Goal: Task Accomplishment & Management: Complete application form

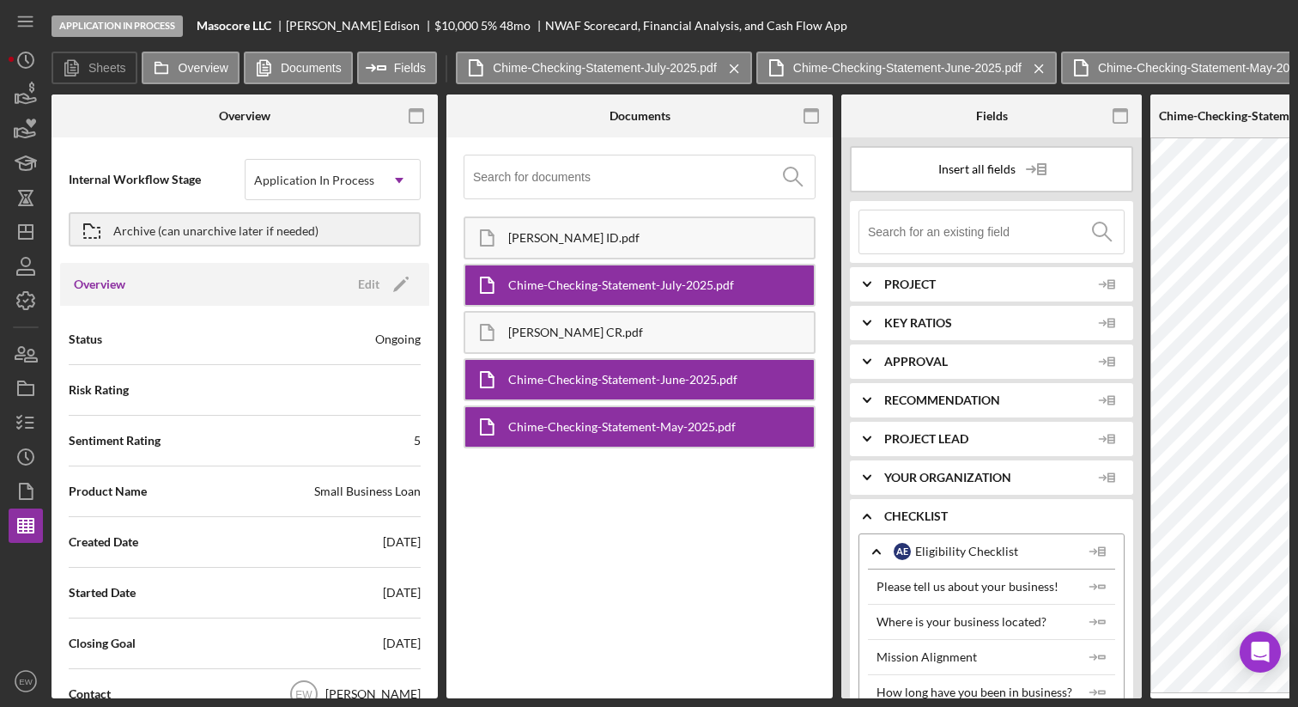
scroll to position [1, 0]
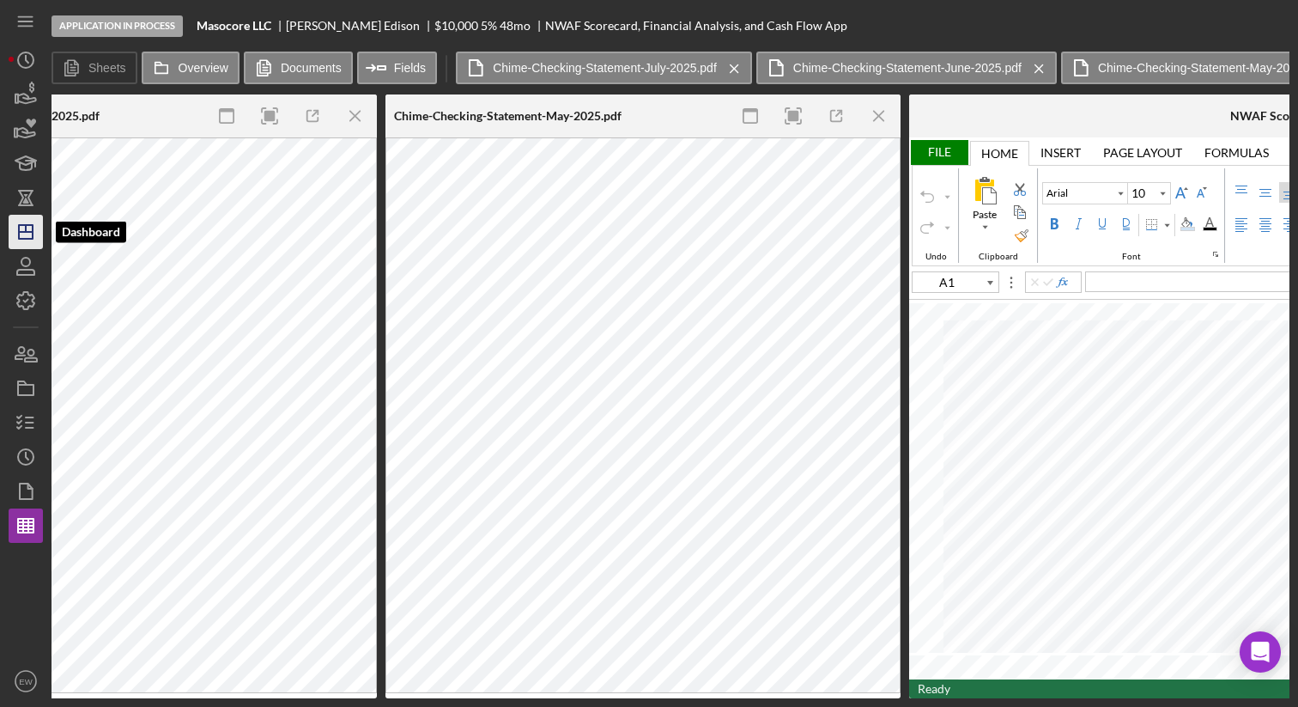
click at [26, 247] on icon "Icon/Dashboard" at bounding box center [25, 231] width 43 height 43
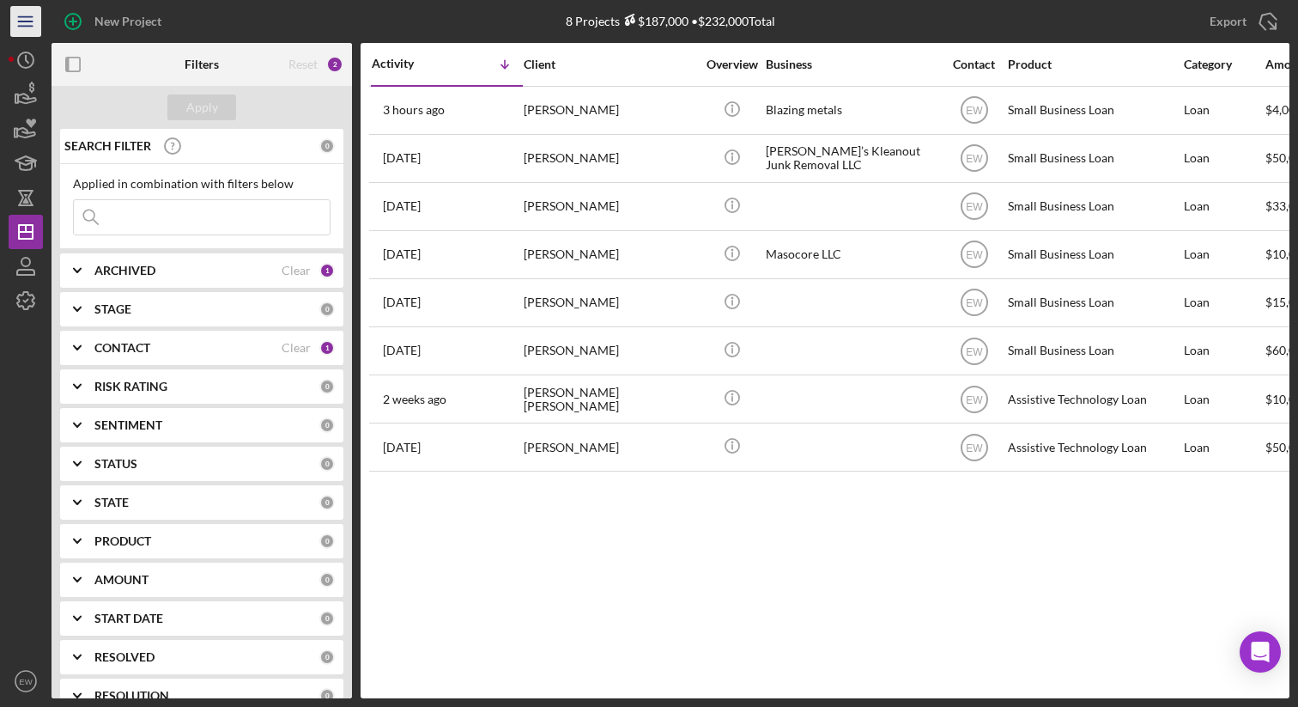
click at [16, 22] on icon "Icon/Menu" at bounding box center [26, 22] width 39 height 39
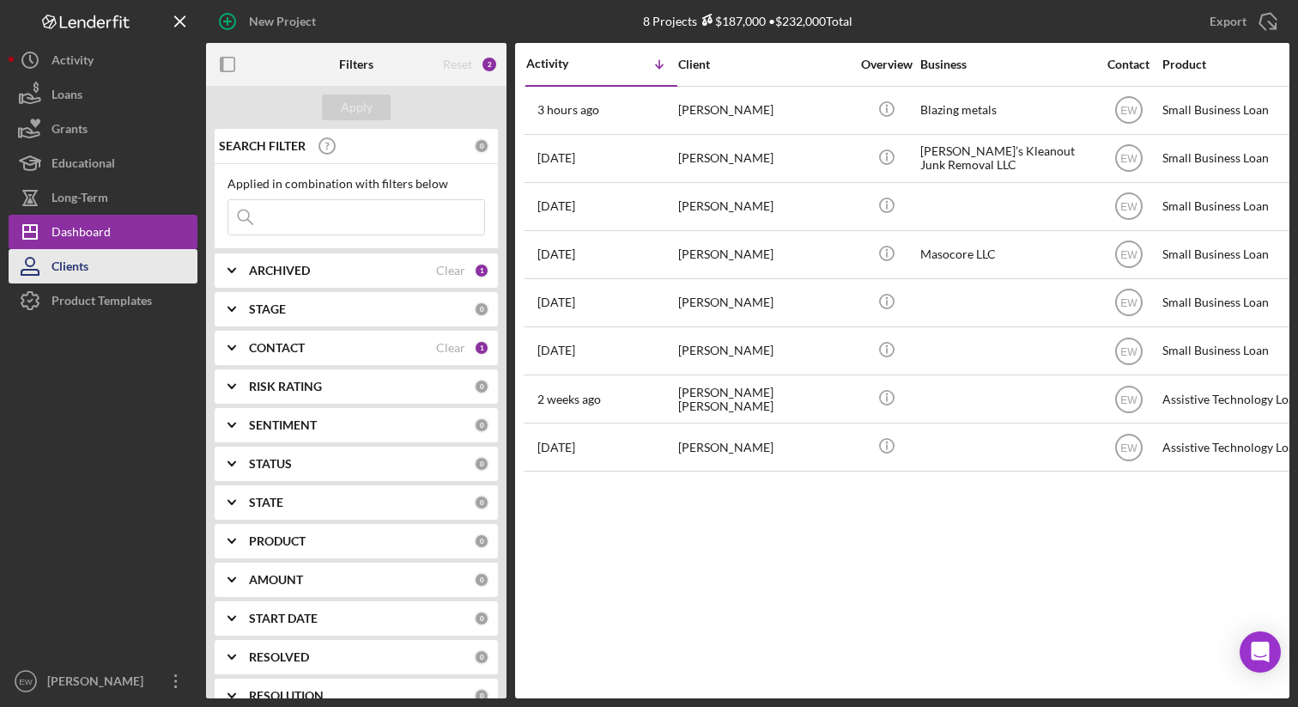
click at [66, 265] on div "Clients" at bounding box center [70, 268] width 37 height 39
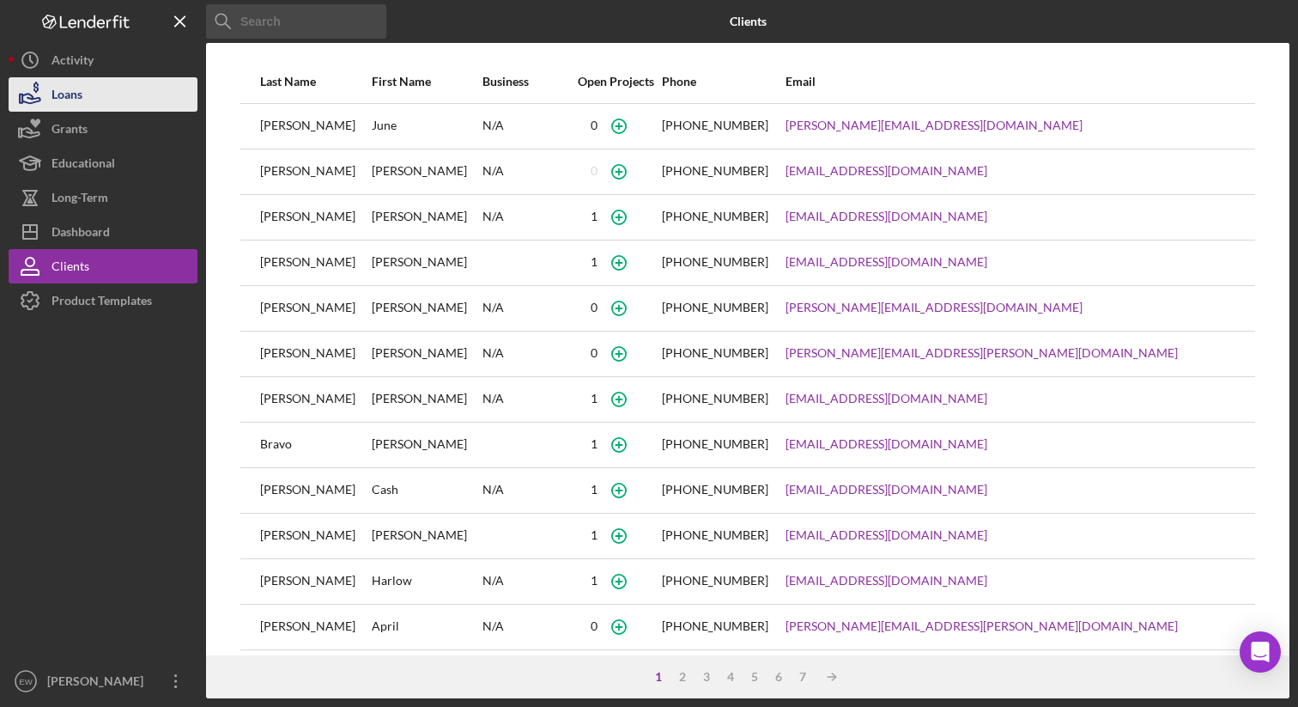
click at [105, 93] on button "Loans" at bounding box center [103, 94] width 189 height 34
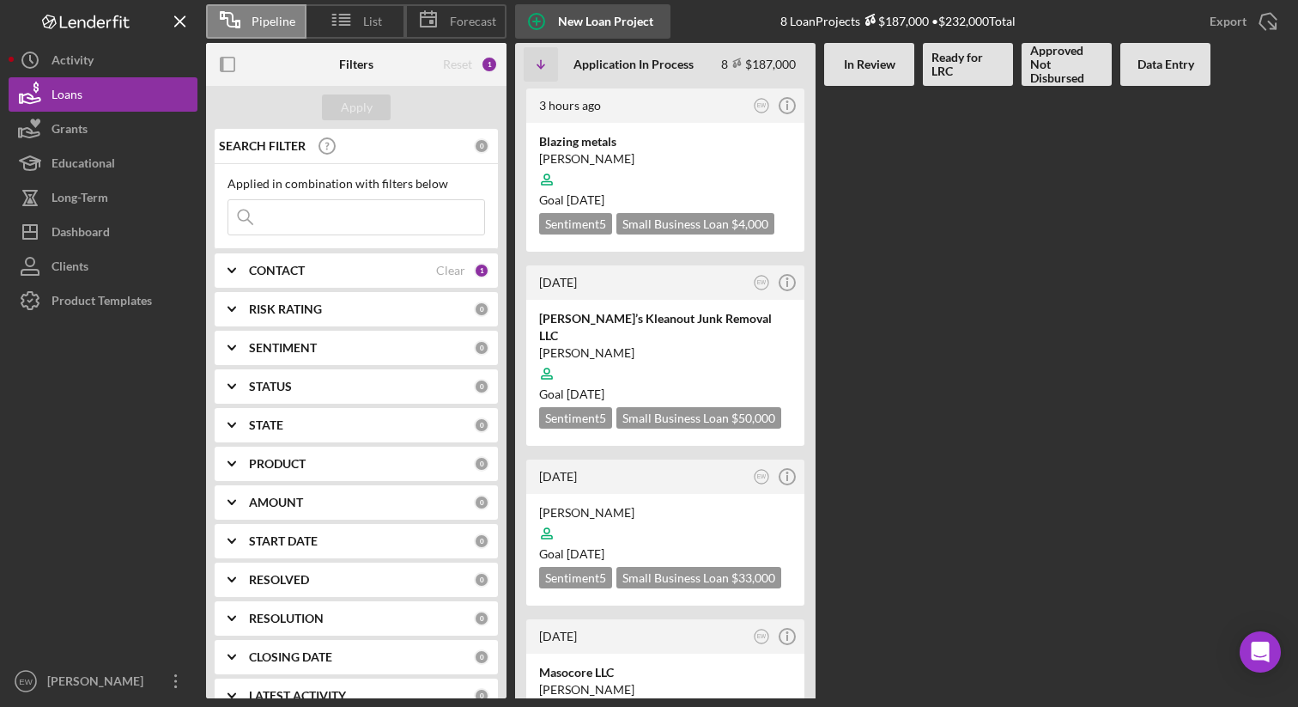
click at [612, 23] on div "New Loan Project" at bounding box center [605, 21] width 95 height 34
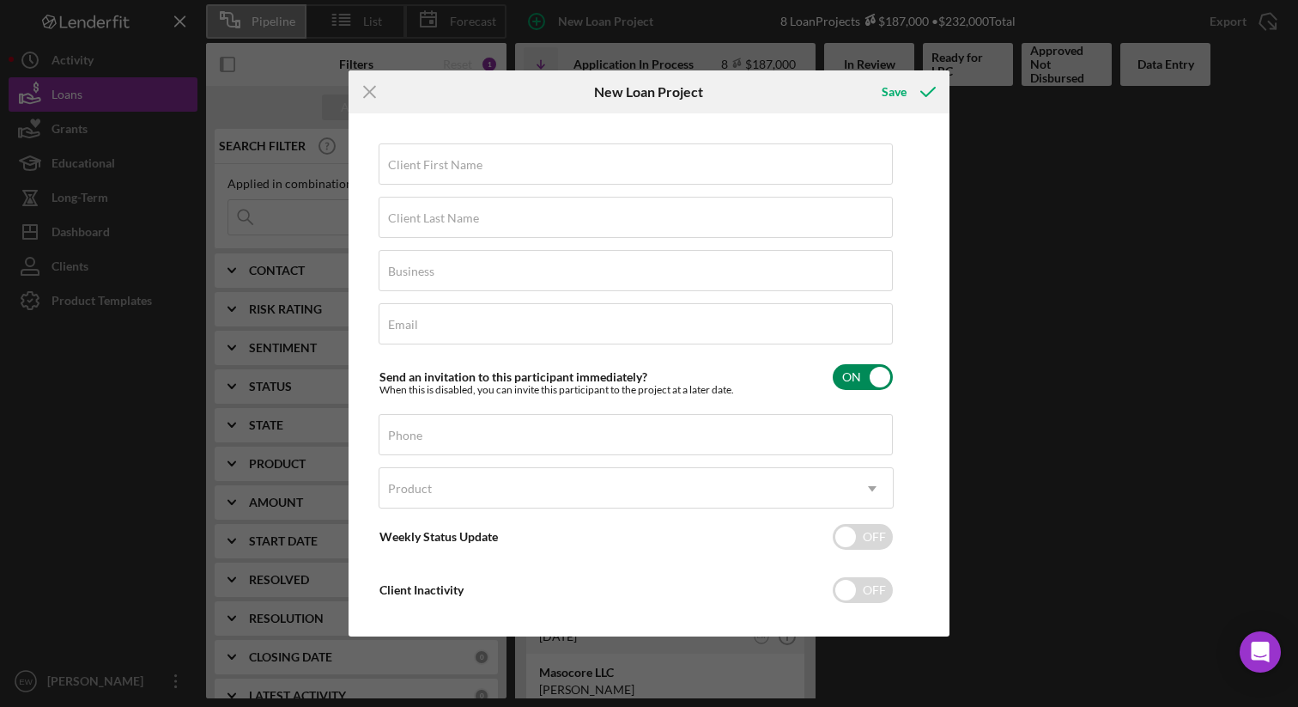
click at [848, 378] on input "checkbox" at bounding box center [863, 377] width 60 height 26
checkbox input "false"
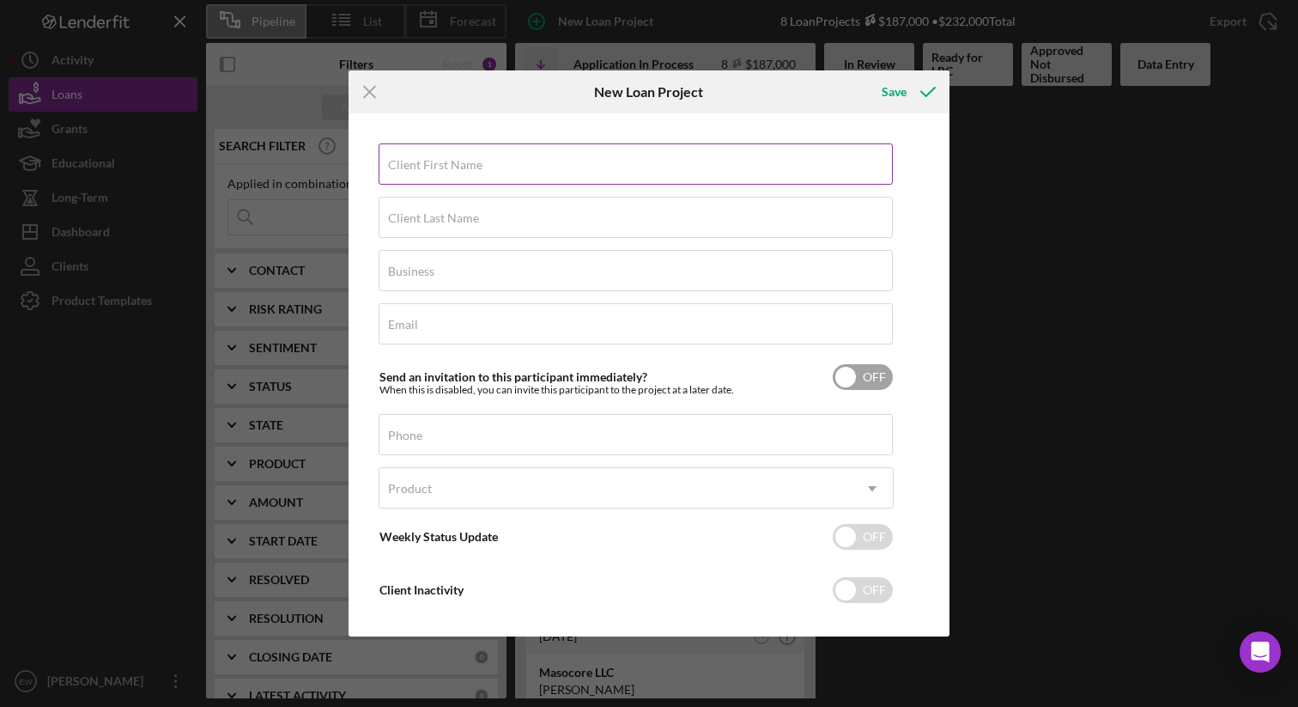
click at [511, 163] on input "Client First Name" at bounding box center [636, 163] width 514 height 41
type input "[PERSON_NAME]"
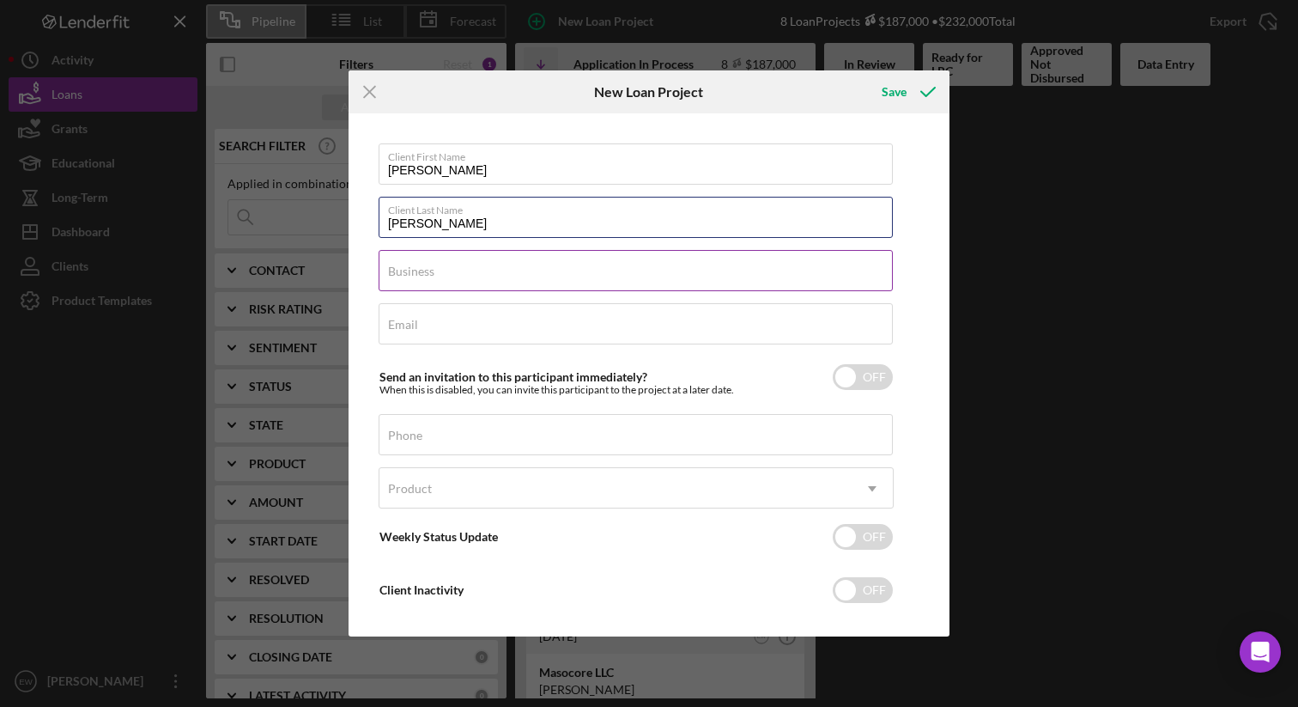
type input "[PERSON_NAME]"
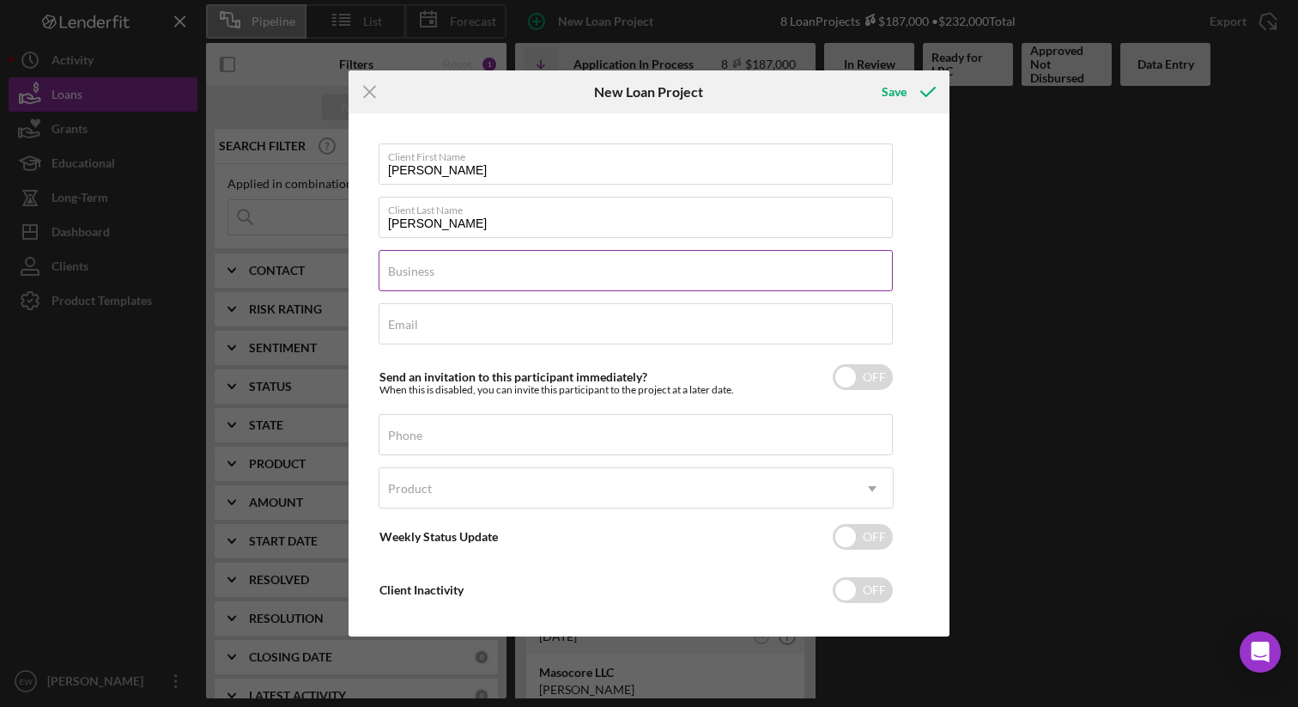
click at [464, 270] on input "Business" at bounding box center [636, 270] width 514 height 41
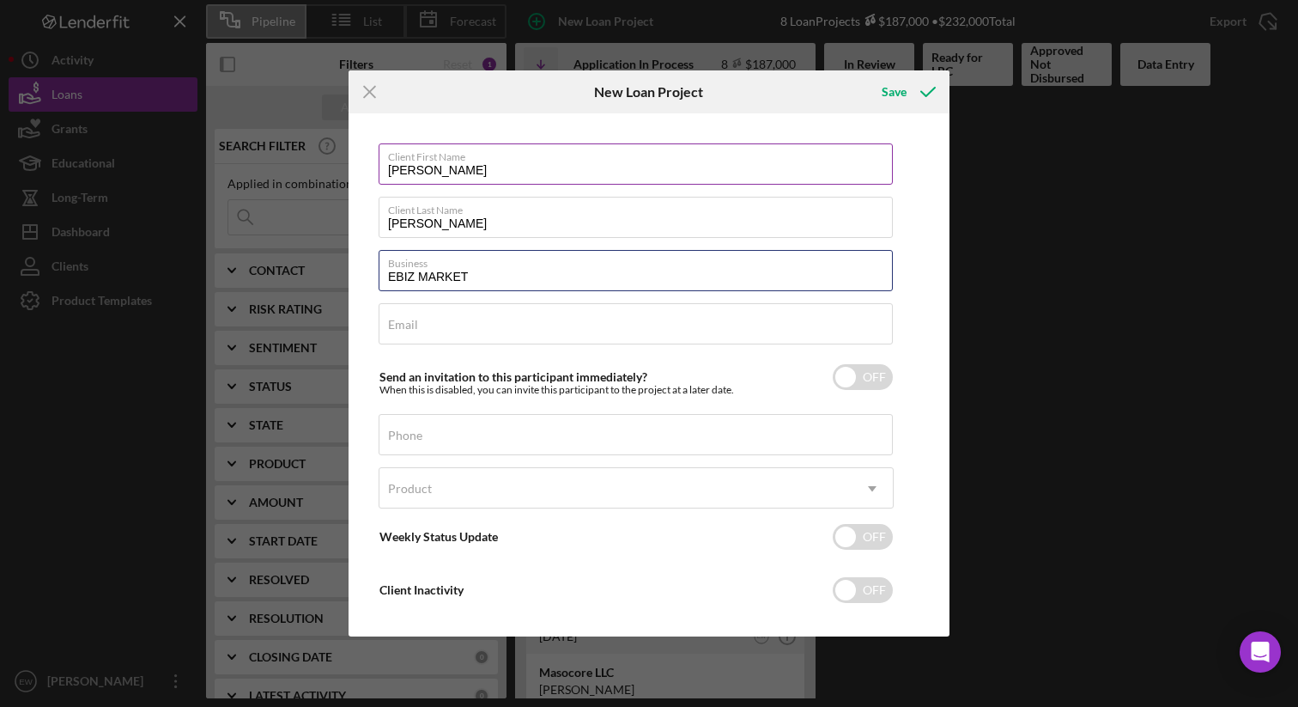
type input "EBIZ MARKET"
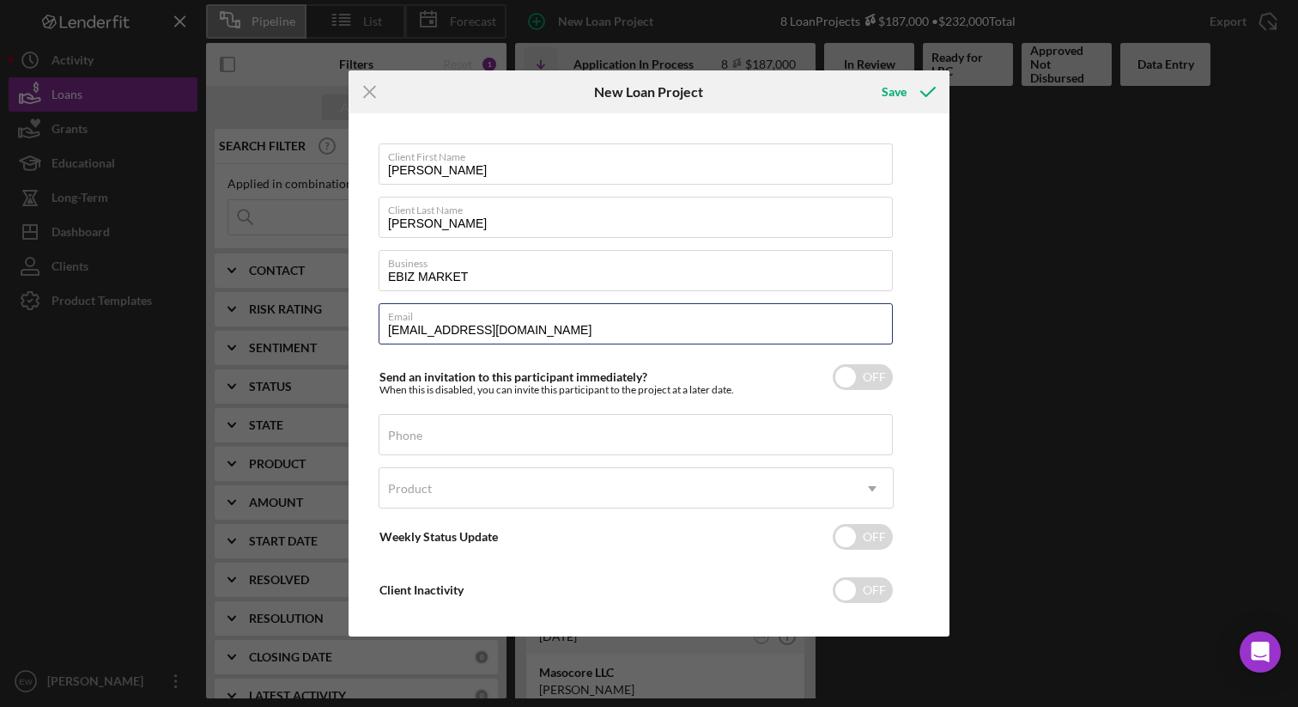
type input "[EMAIL_ADDRESS][DOMAIN_NAME]"
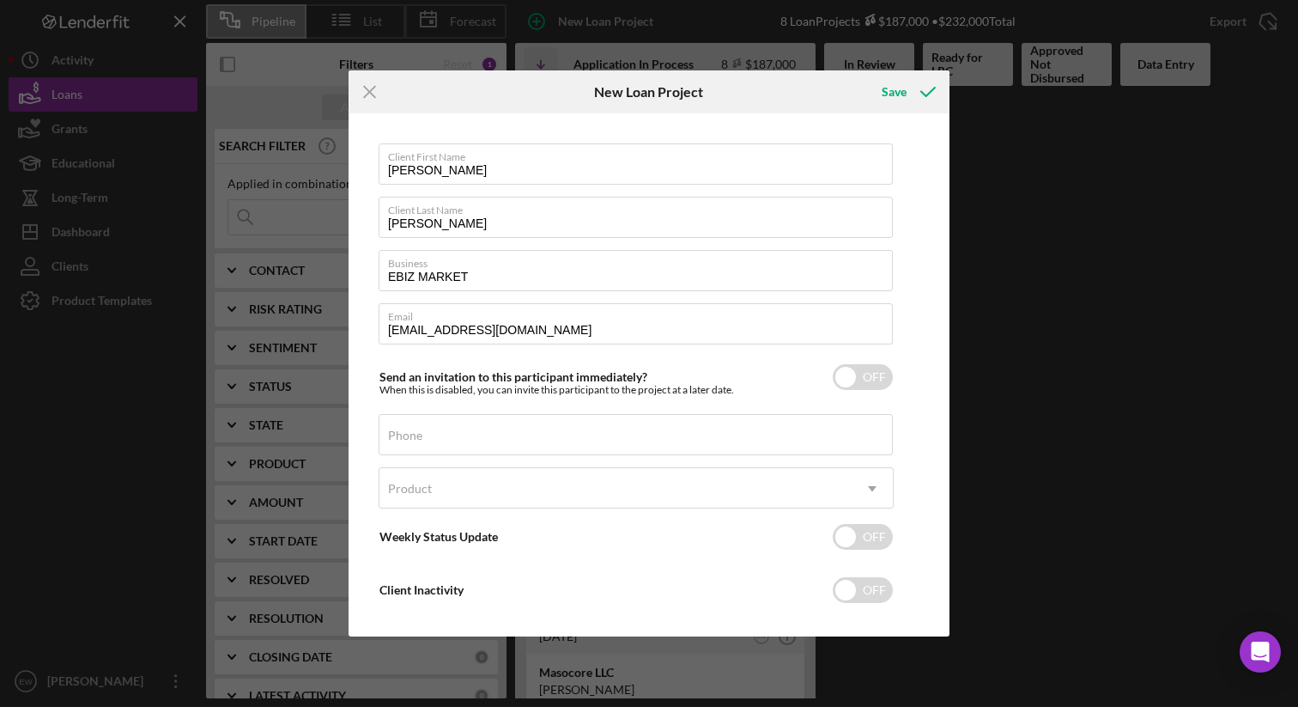
click at [644, 302] on div "Client First Name [PERSON_NAME] Client Last Name [PERSON_NAME] Business EBIZ MA…" at bounding box center [636, 384] width 515 height 482
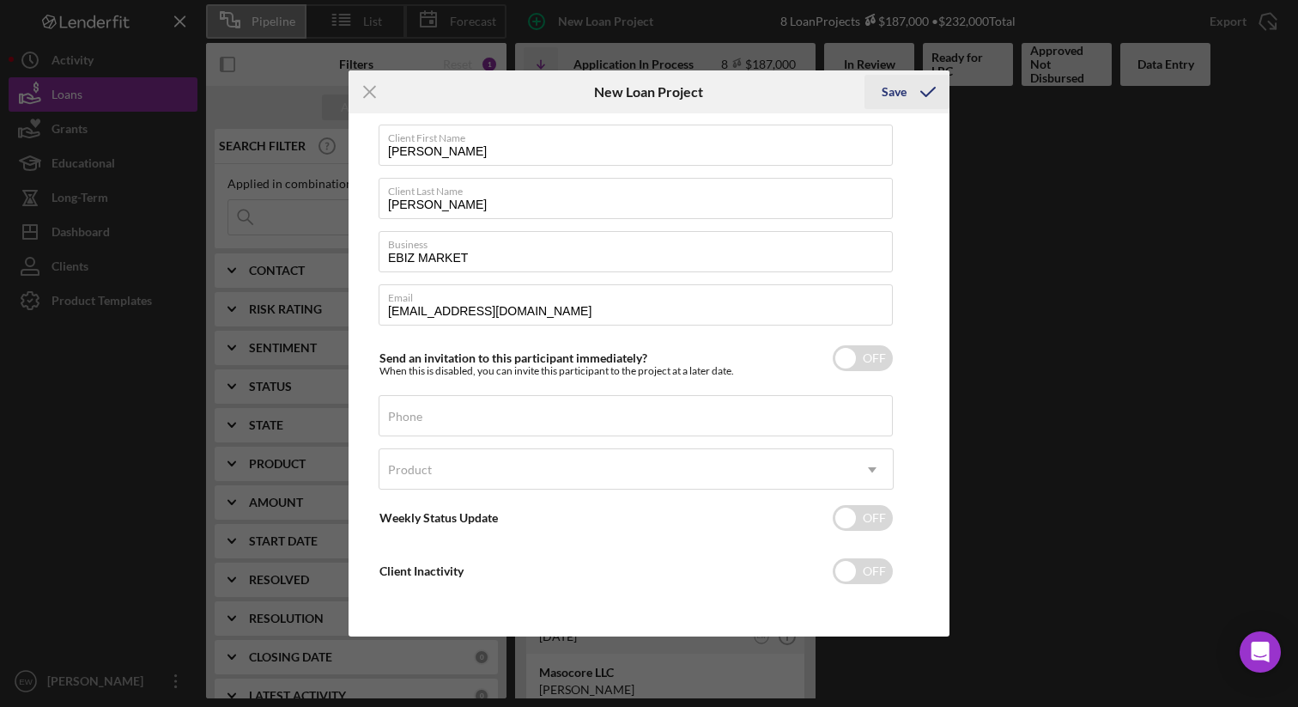
click at [890, 98] on div "Save" at bounding box center [894, 92] width 25 height 34
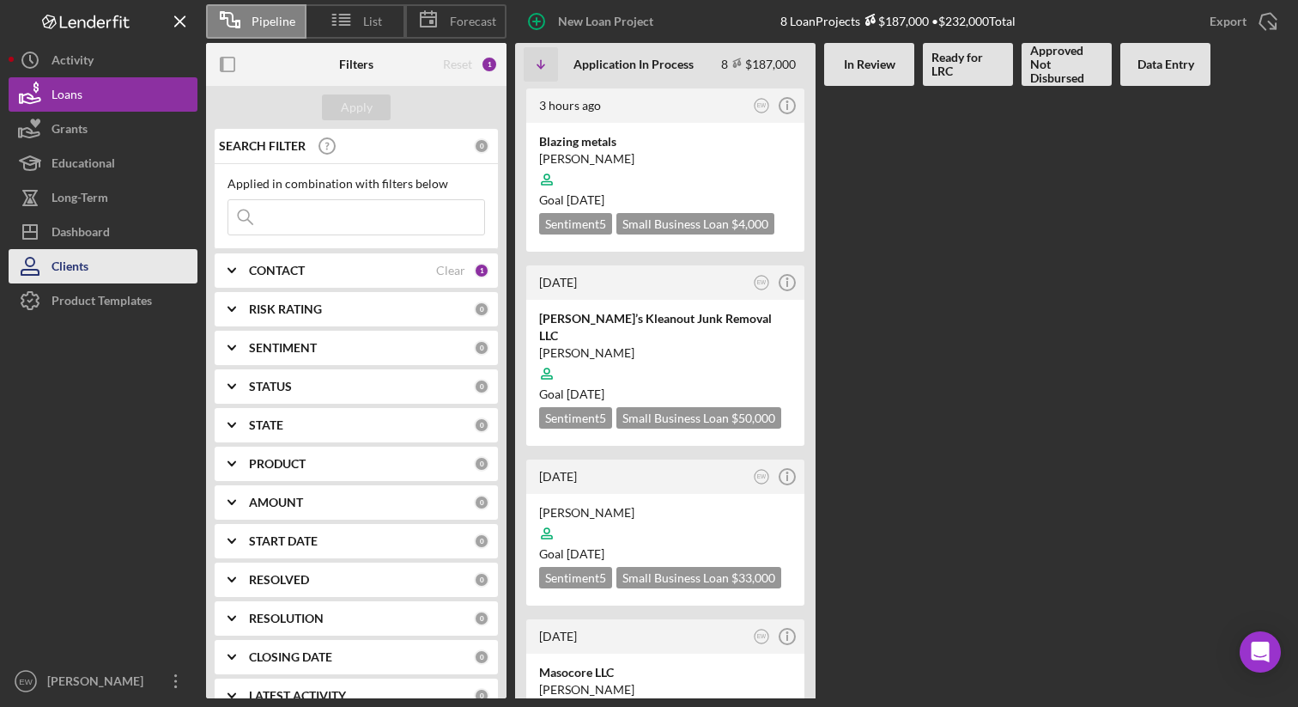
click at [64, 265] on div "Clients" at bounding box center [70, 268] width 37 height 39
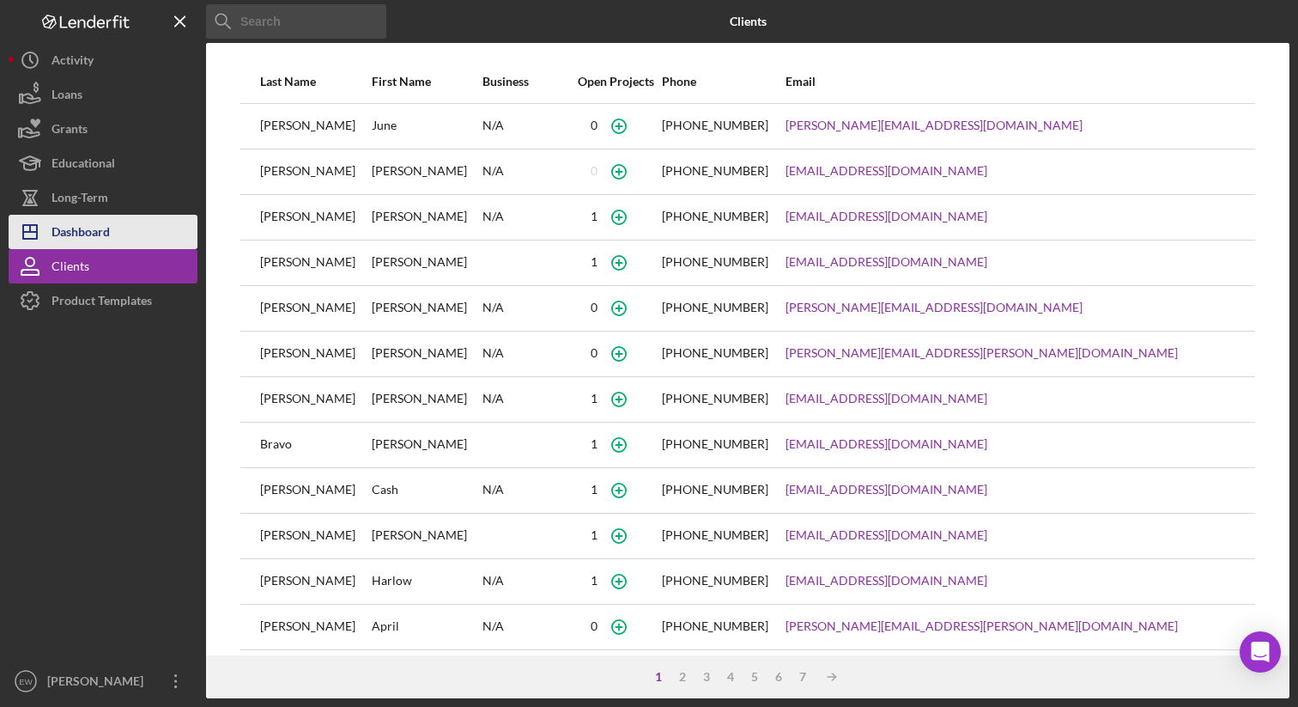
click at [88, 245] on div "Dashboard" at bounding box center [81, 234] width 58 height 39
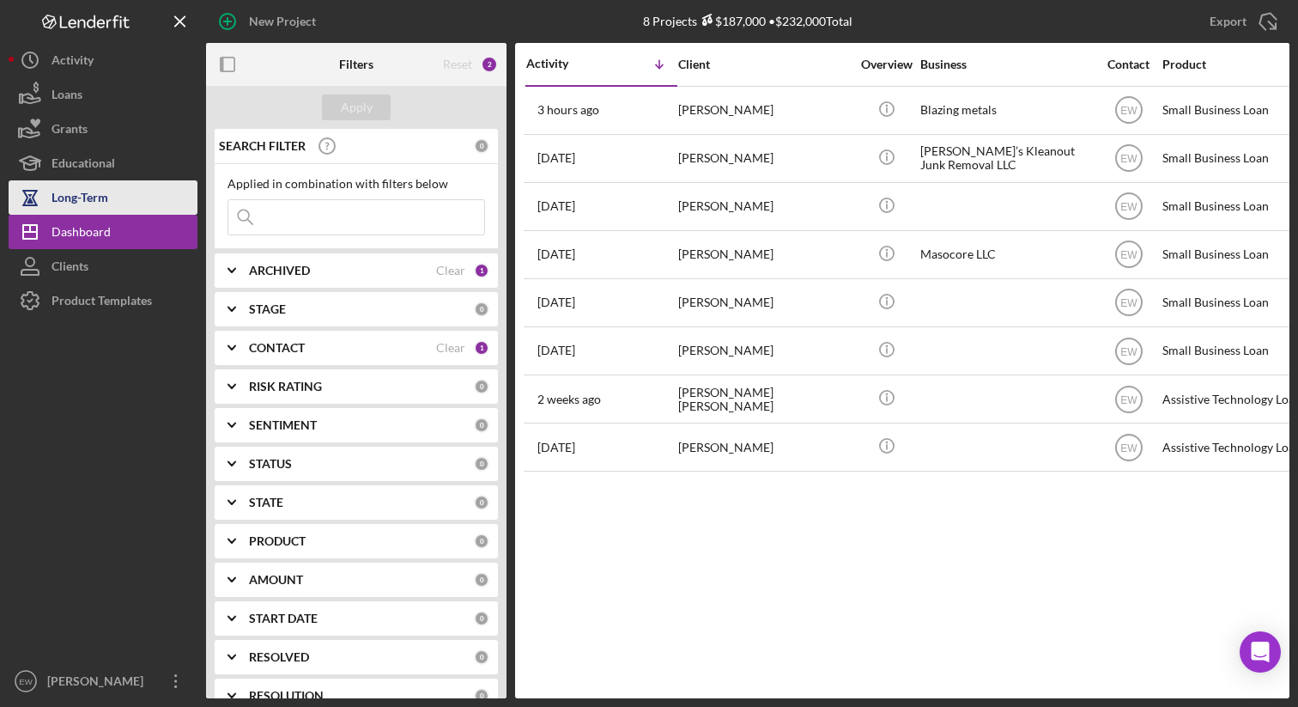
click at [91, 197] on div "Long-Term" at bounding box center [80, 199] width 57 height 39
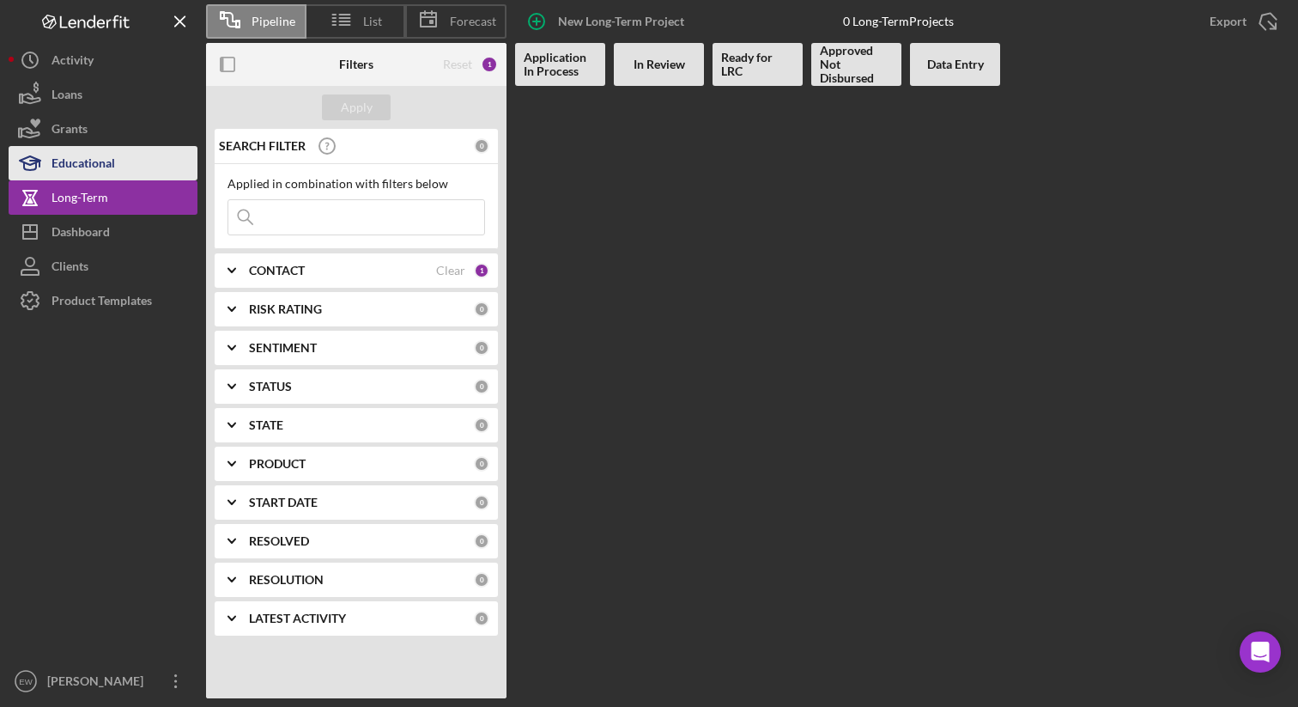
click at [132, 166] on button "Educational" at bounding box center [103, 163] width 189 height 34
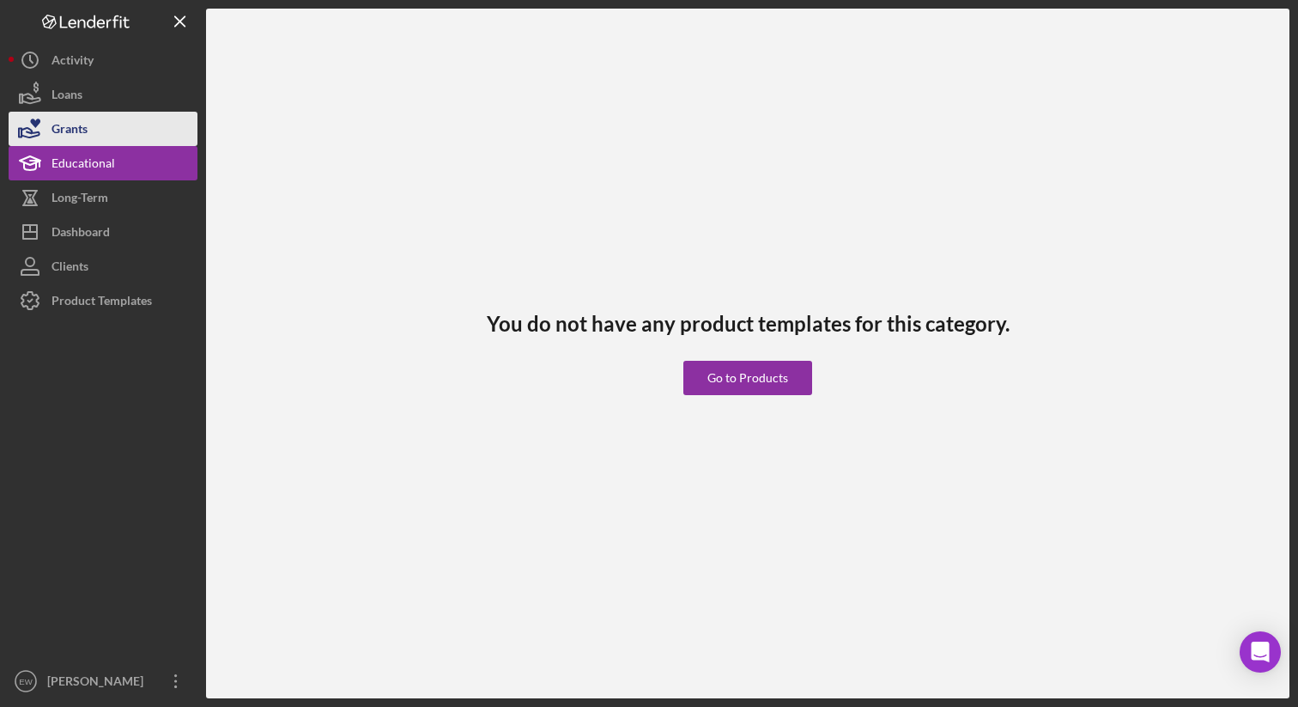
click at [113, 132] on button "Grants" at bounding box center [103, 129] width 189 height 34
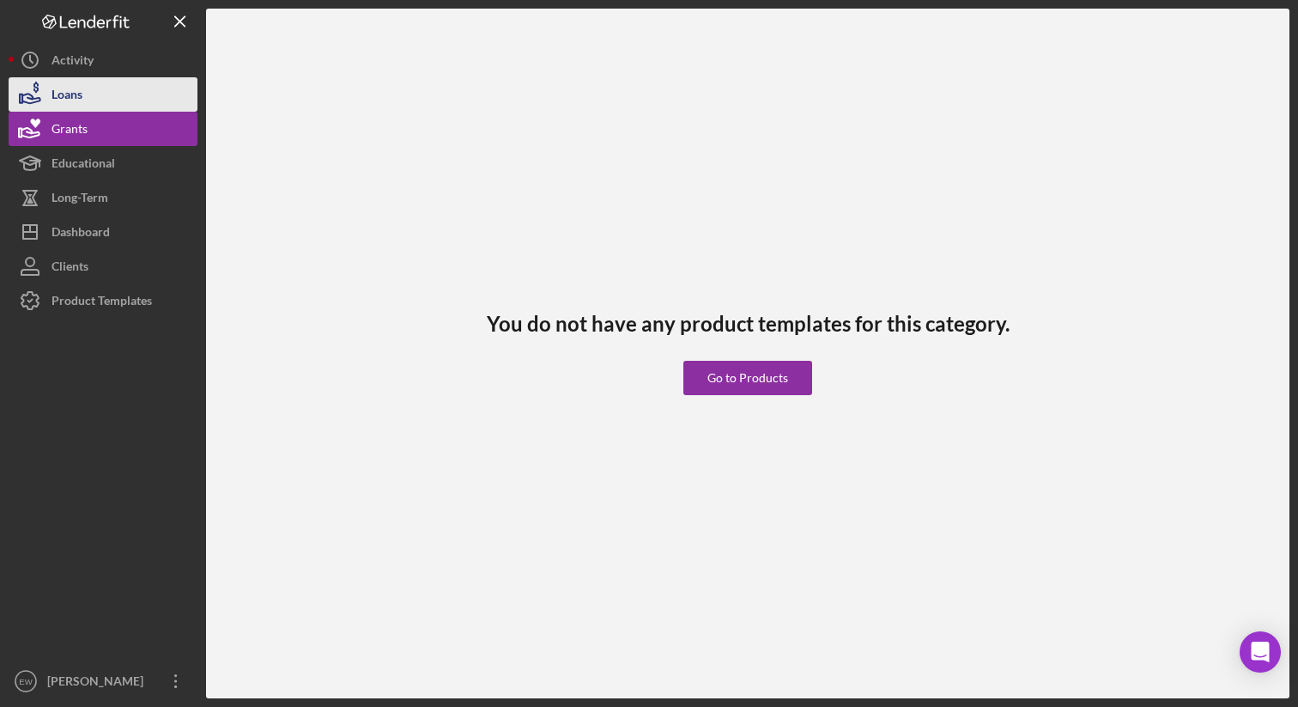
click at [107, 89] on button "Loans" at bounding box center [103, 94] width 189 height 34
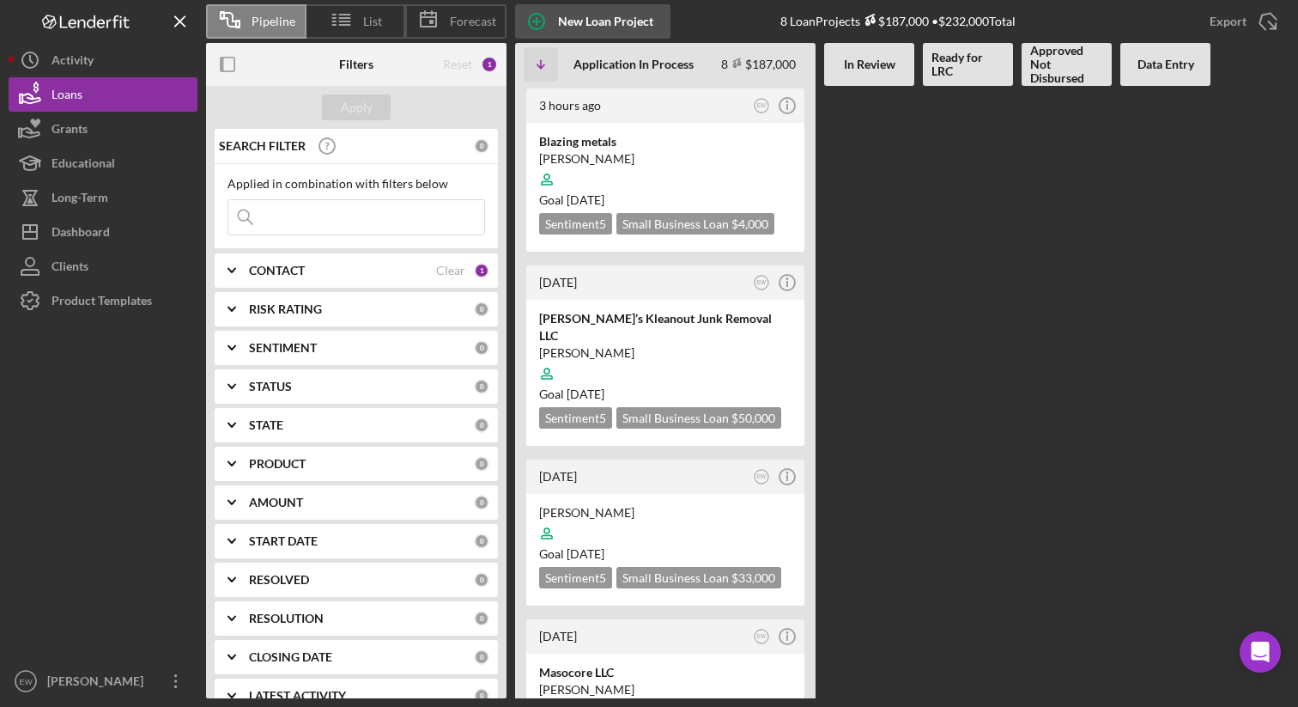
click at [612, 27] on div "New Loan Project" at bounding box center [605, 21] width 95 height 34
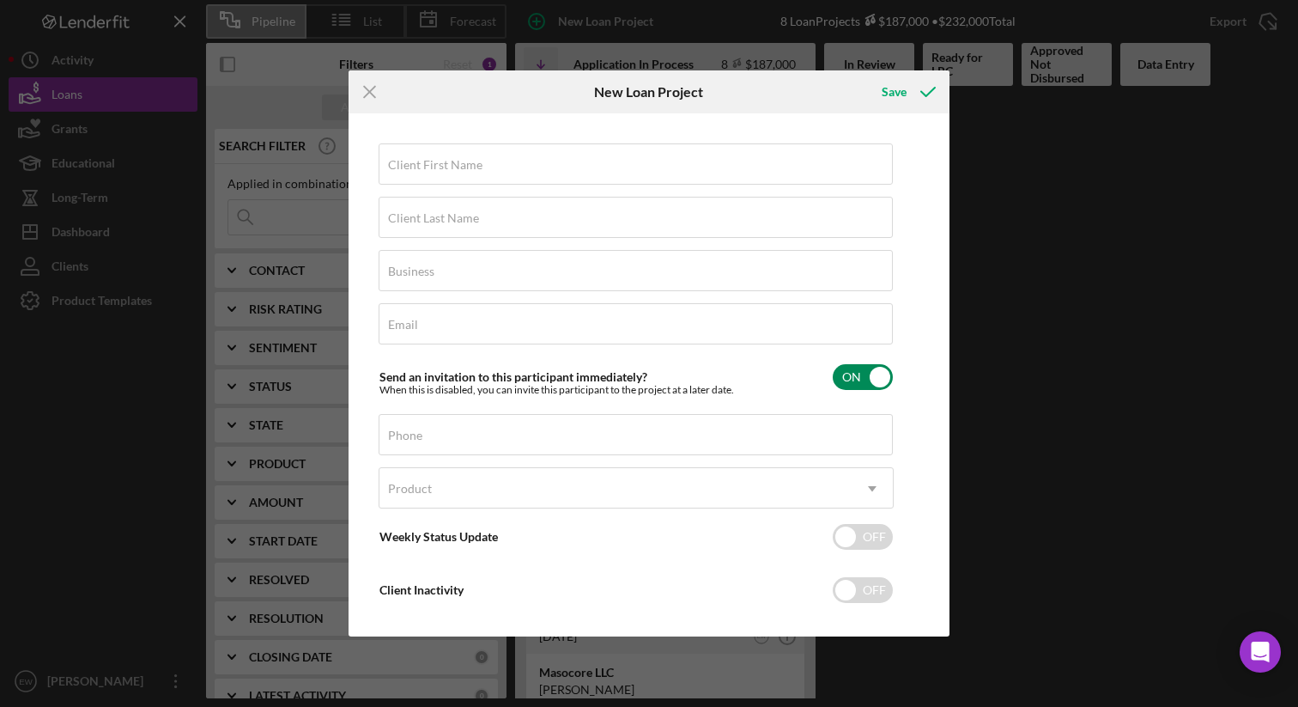
click at [841, 376] on input "checkbox" at bounding box center [863, 377] width 60 height 26
checkbox input "false"
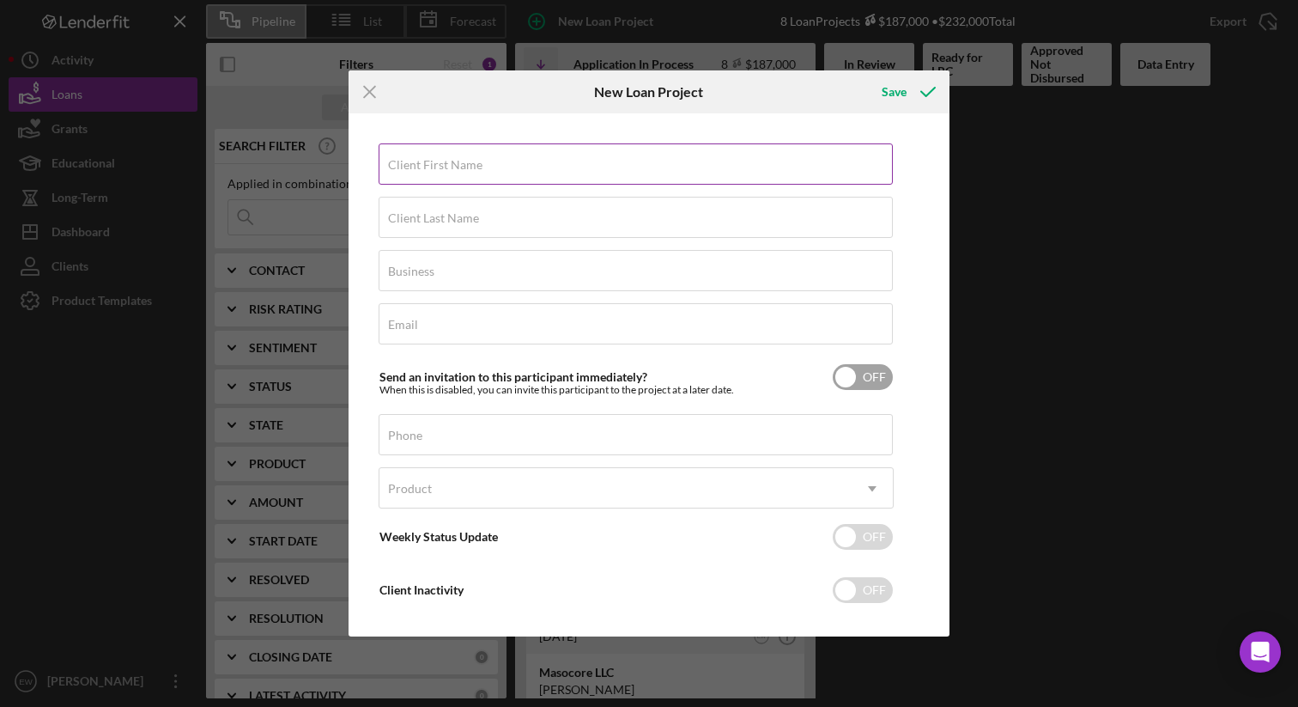
click at [628, 157] on div "Client First Name Required" at bounding box center [636, 164] width 515 height 43
type input "[PERSON_NAME]"
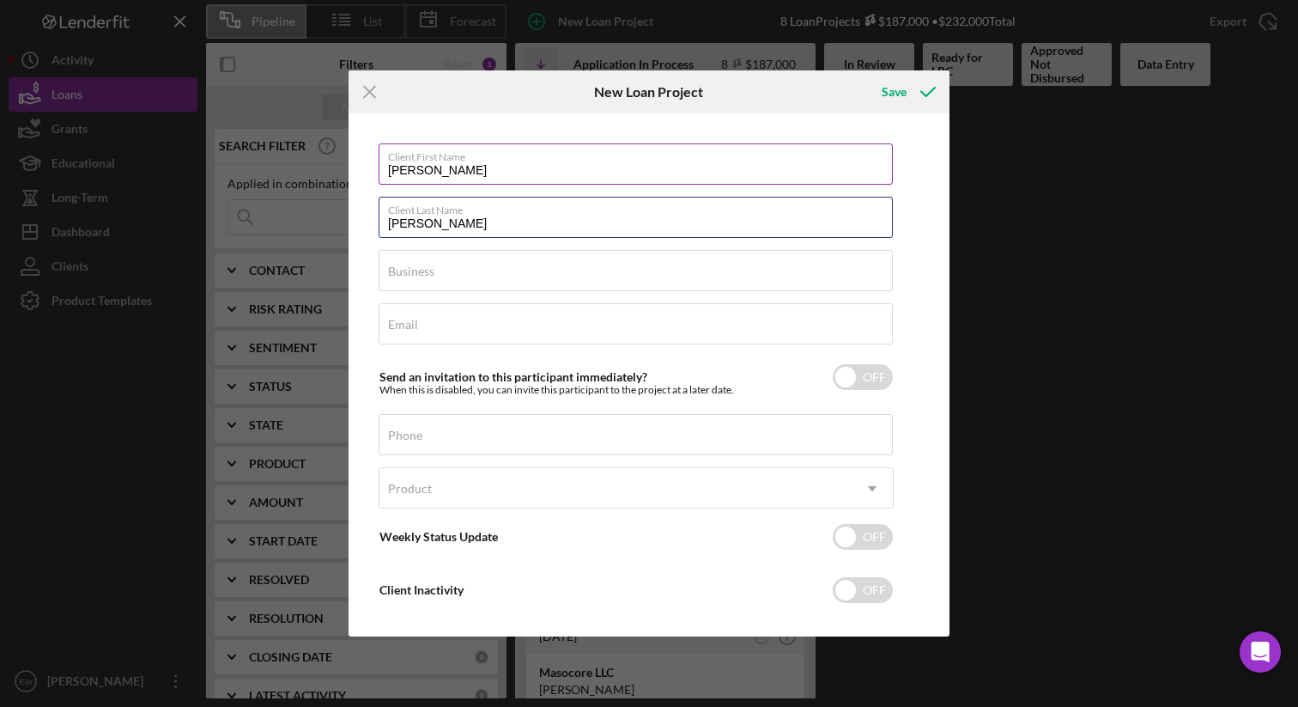
type input "[PERSON_NAME]"
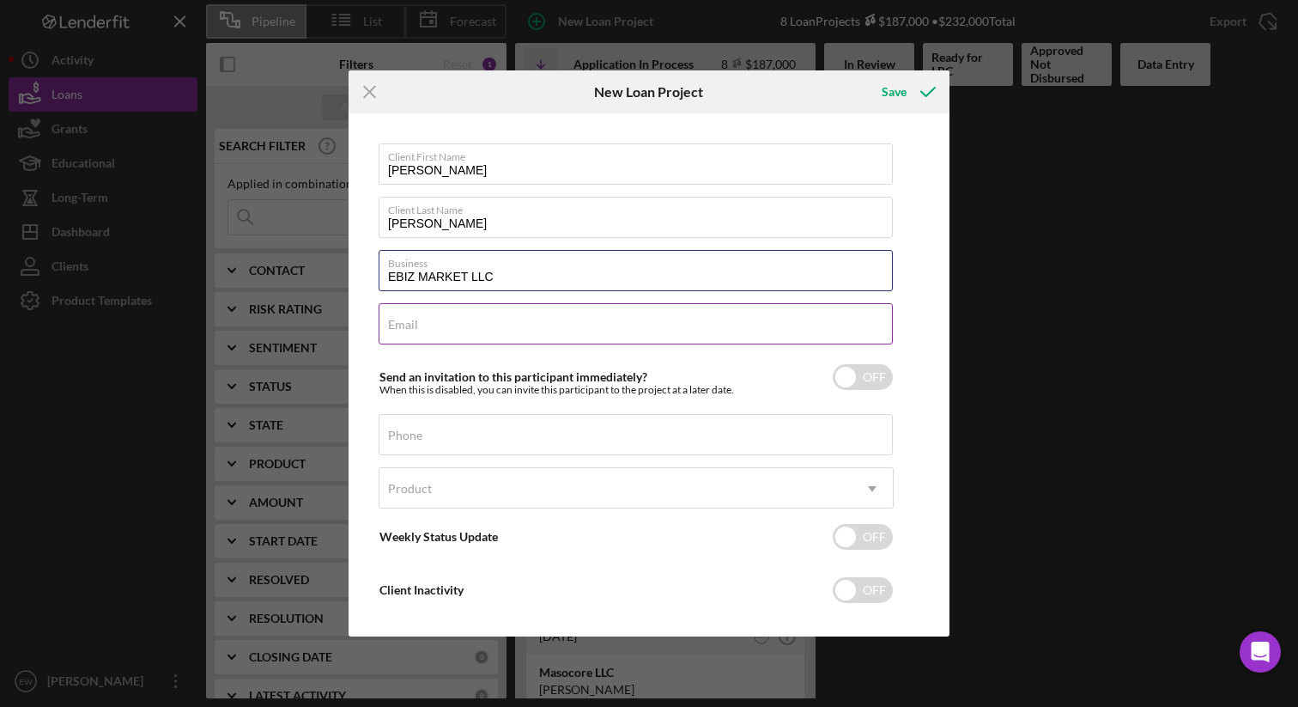
type input "EBIZ MARKET LLC"
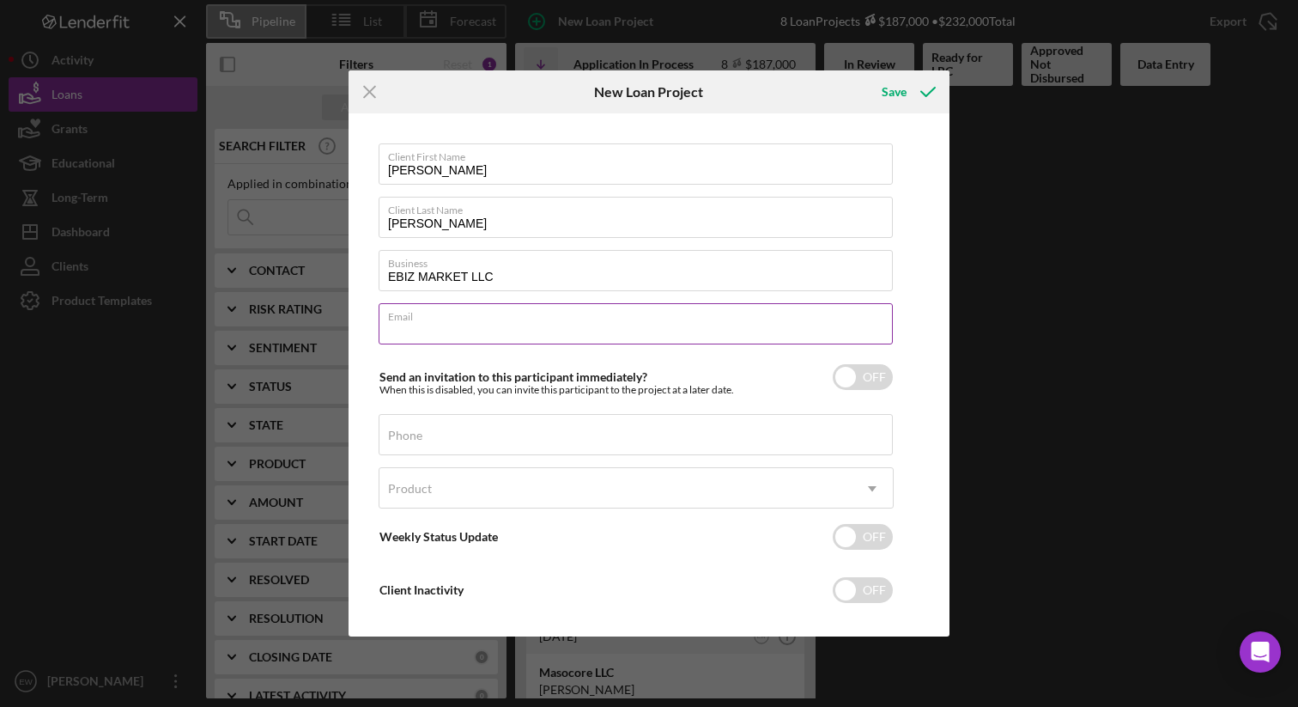
click at [553, 317] on div "Email Required" at bounding box center [636, 324] width 515 height 43
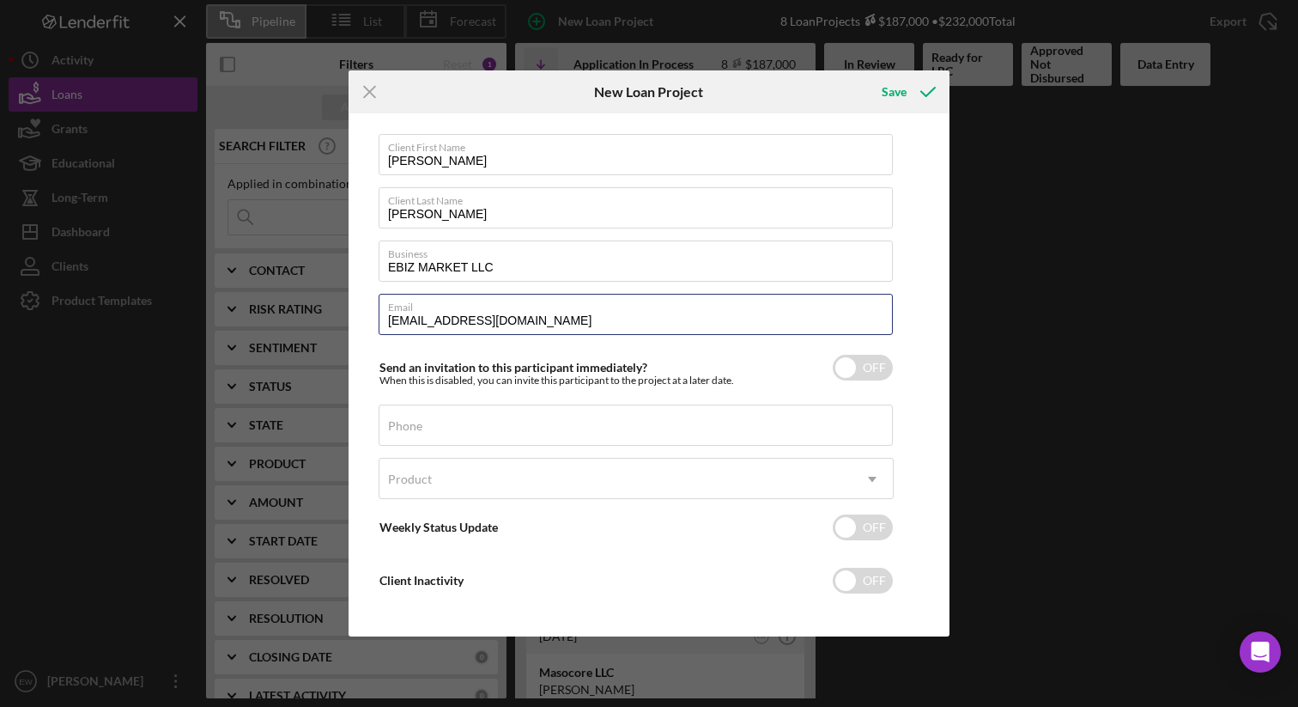
type input "[EMAIL_ADDRESS][DOMAIN_NAME]"
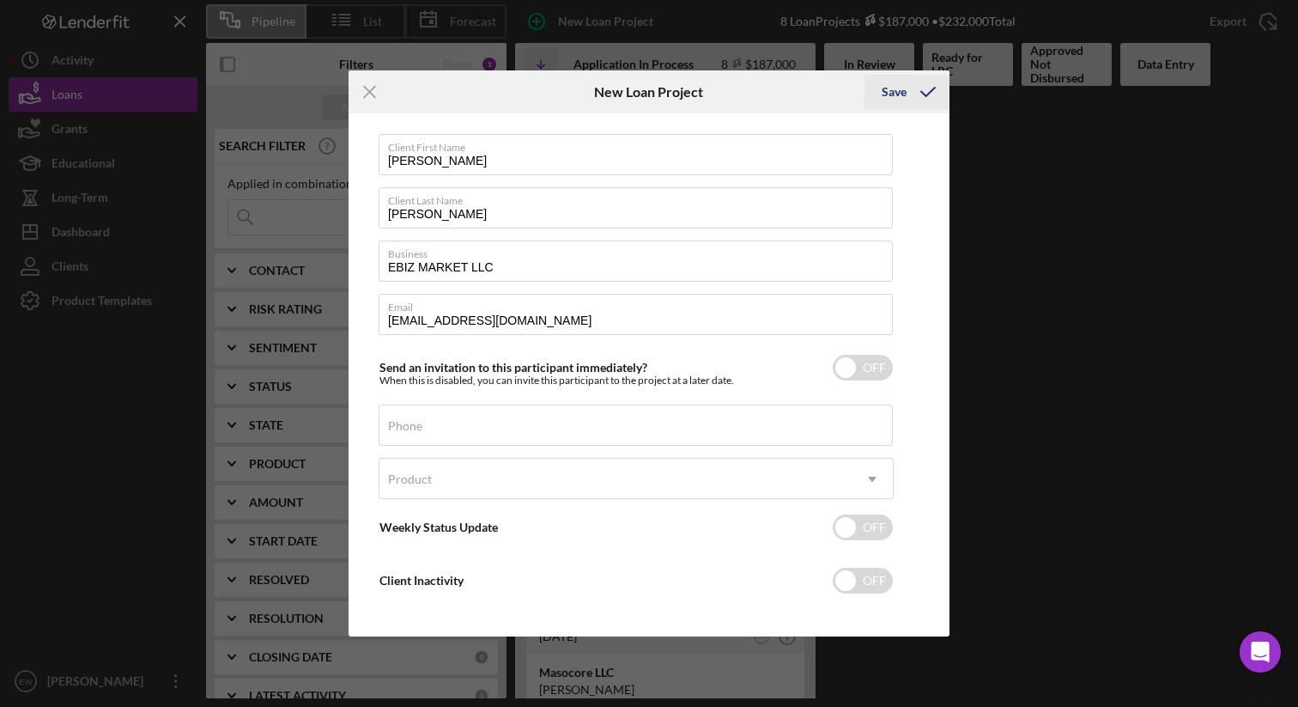
click at [899, 88] on div "Save" at bounding box center [894, 92] width 25 height 34
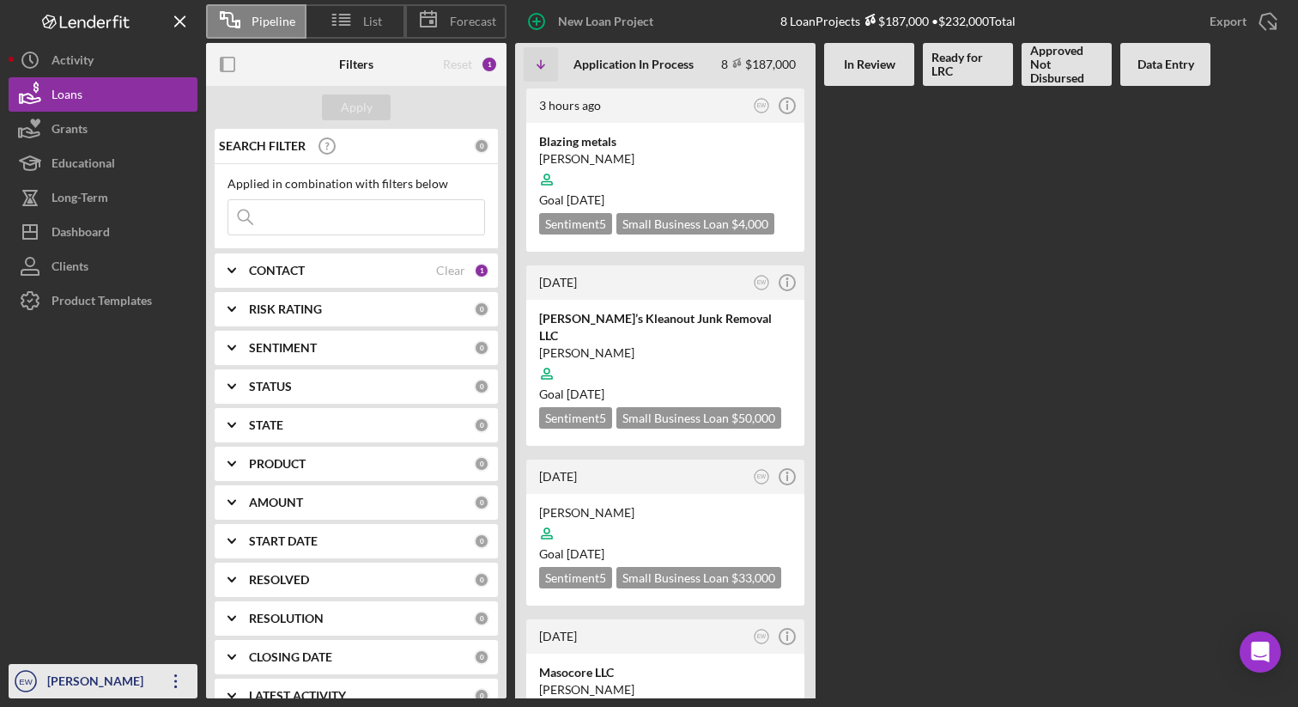
click at [174, 675] on icon "button" at bounding box center [175, 681] width 3 height 14
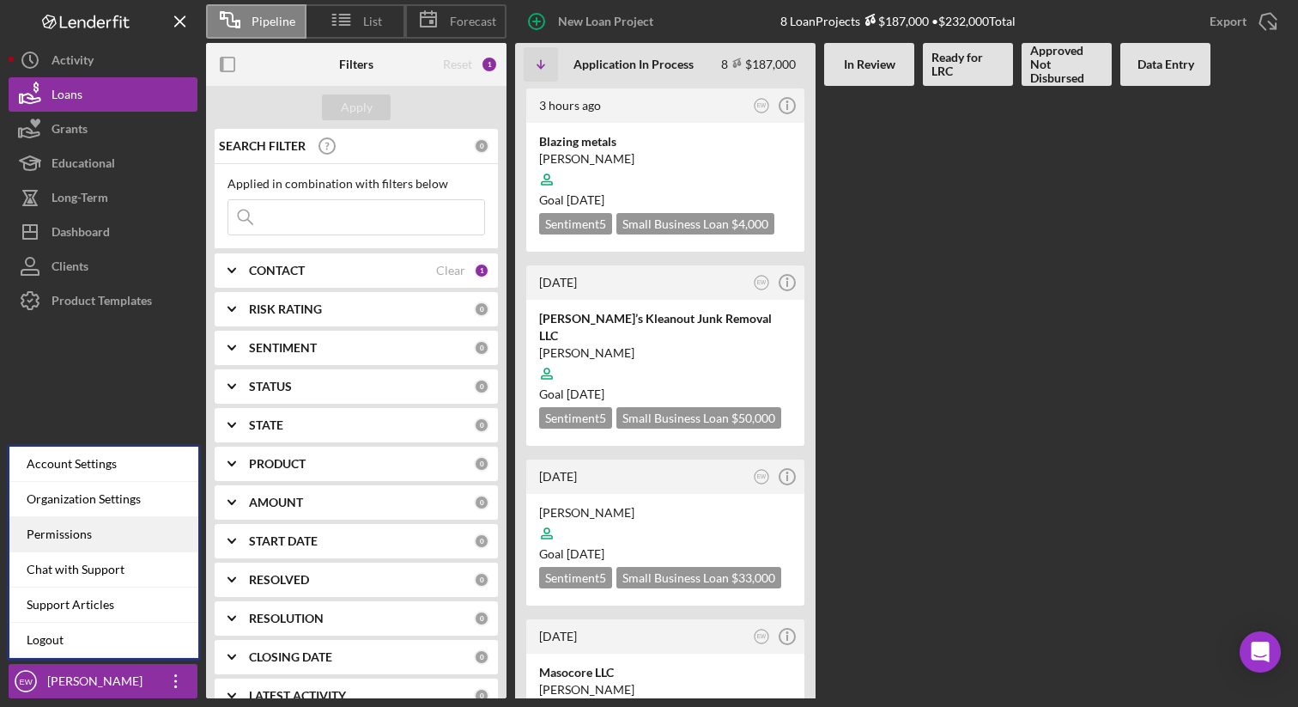
click at [125, 529] on div "Permissions" at bounding box center [103, 534] width 189 height 35
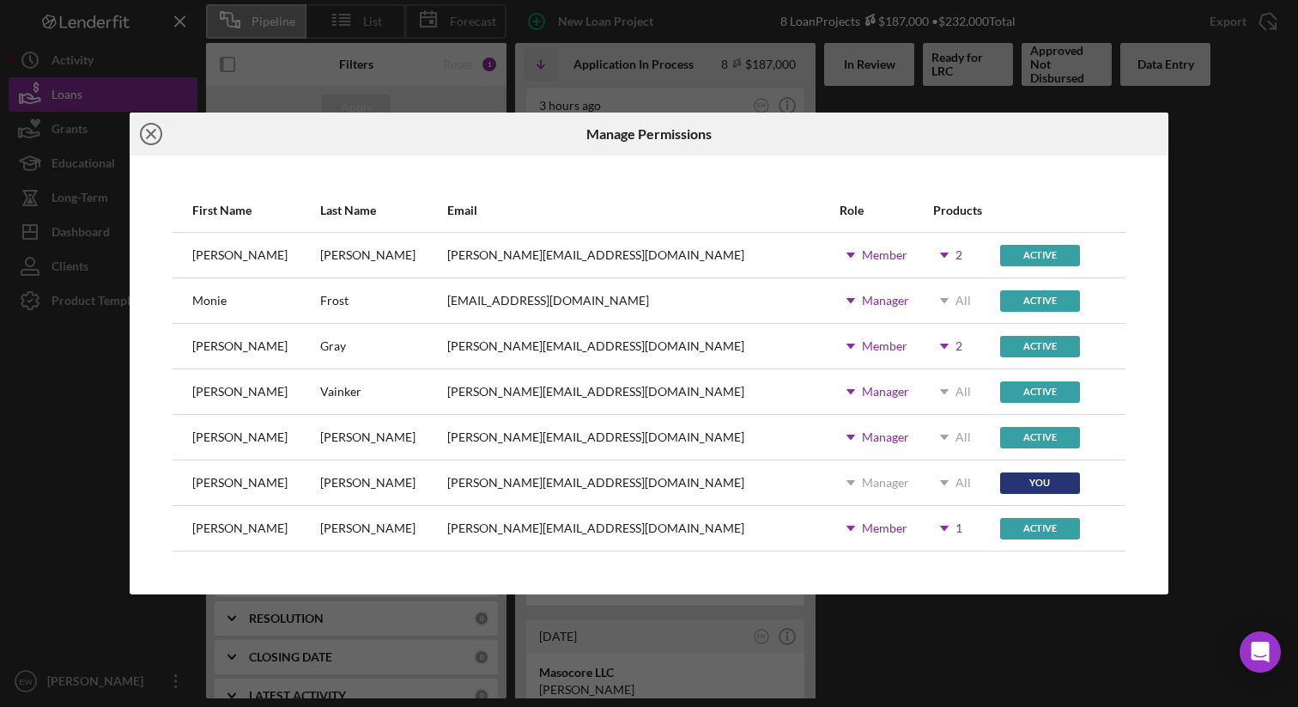
click at [150, 137] on icon "Icon/Close" at bounding box center [151, 133] width 43 height 43
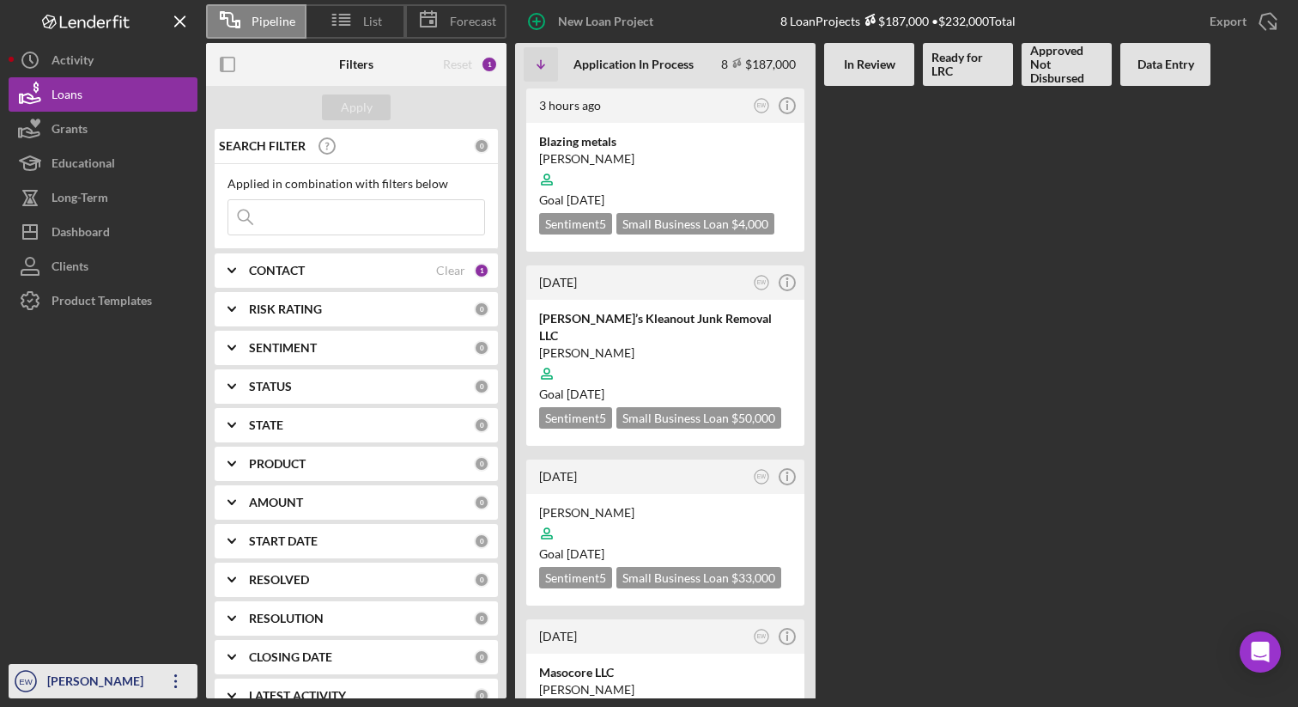
click at [175, 681] on icon "button" at bounding box center [175, 681] width 3 height 14
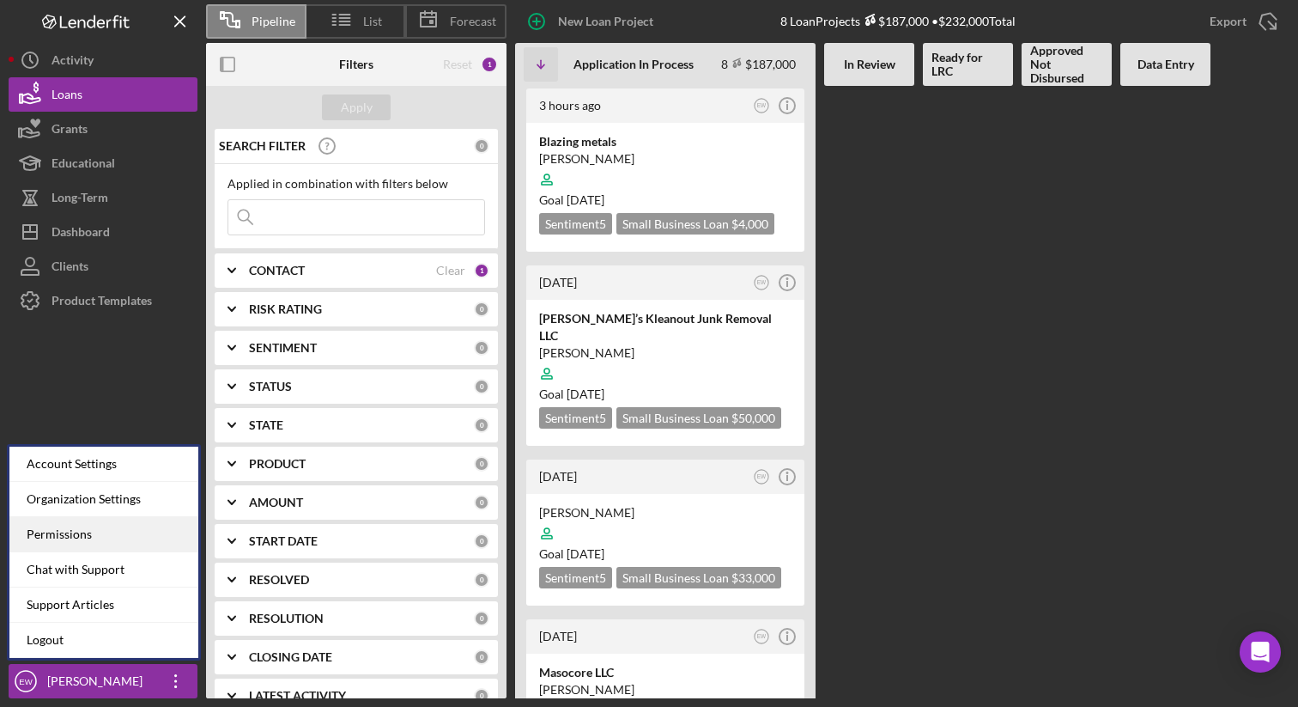
click at [131, 534] on div "Permissions" at bounding box center [103, 534] width 189 height 35
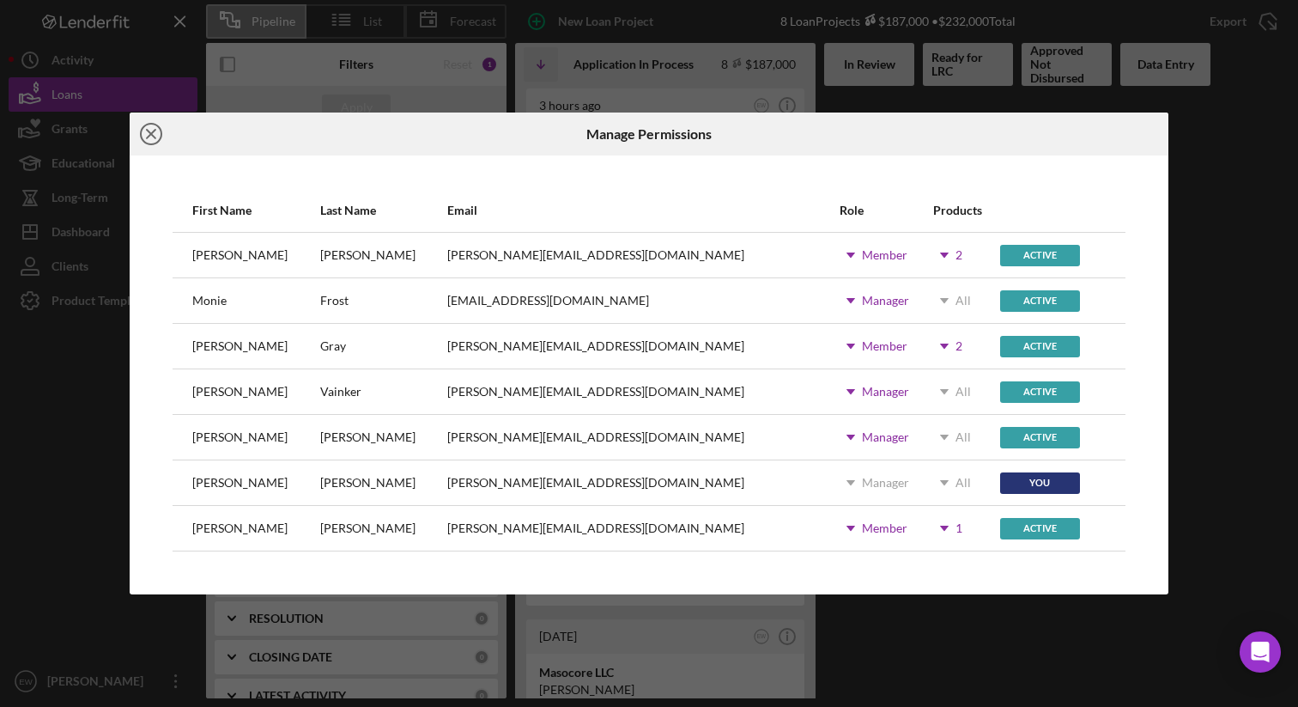
click at [151, 130] on icon "Icon/Close" at bounding box center [151, 133] width 43 height 43
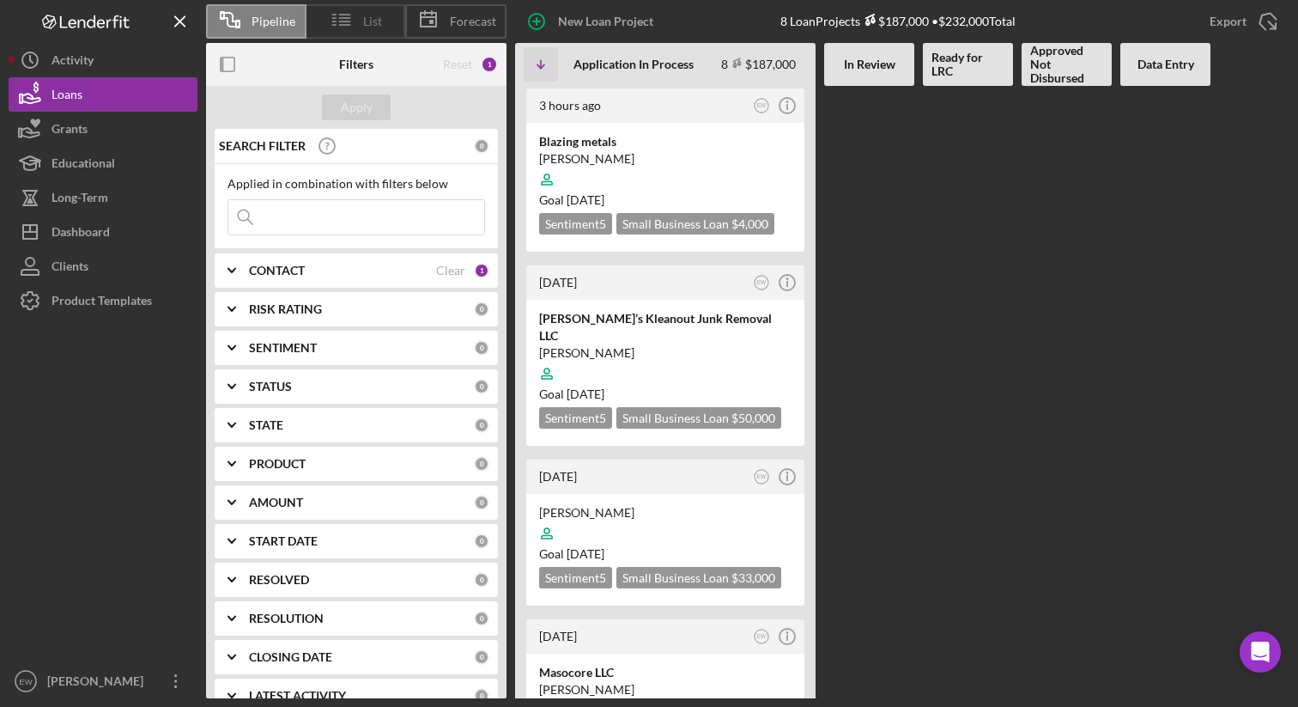
click at [374, 15] on span "List" at bounding box center [372, 22] width 19 height 14
